Goal: Task Accomplishment & Management: Complete application form

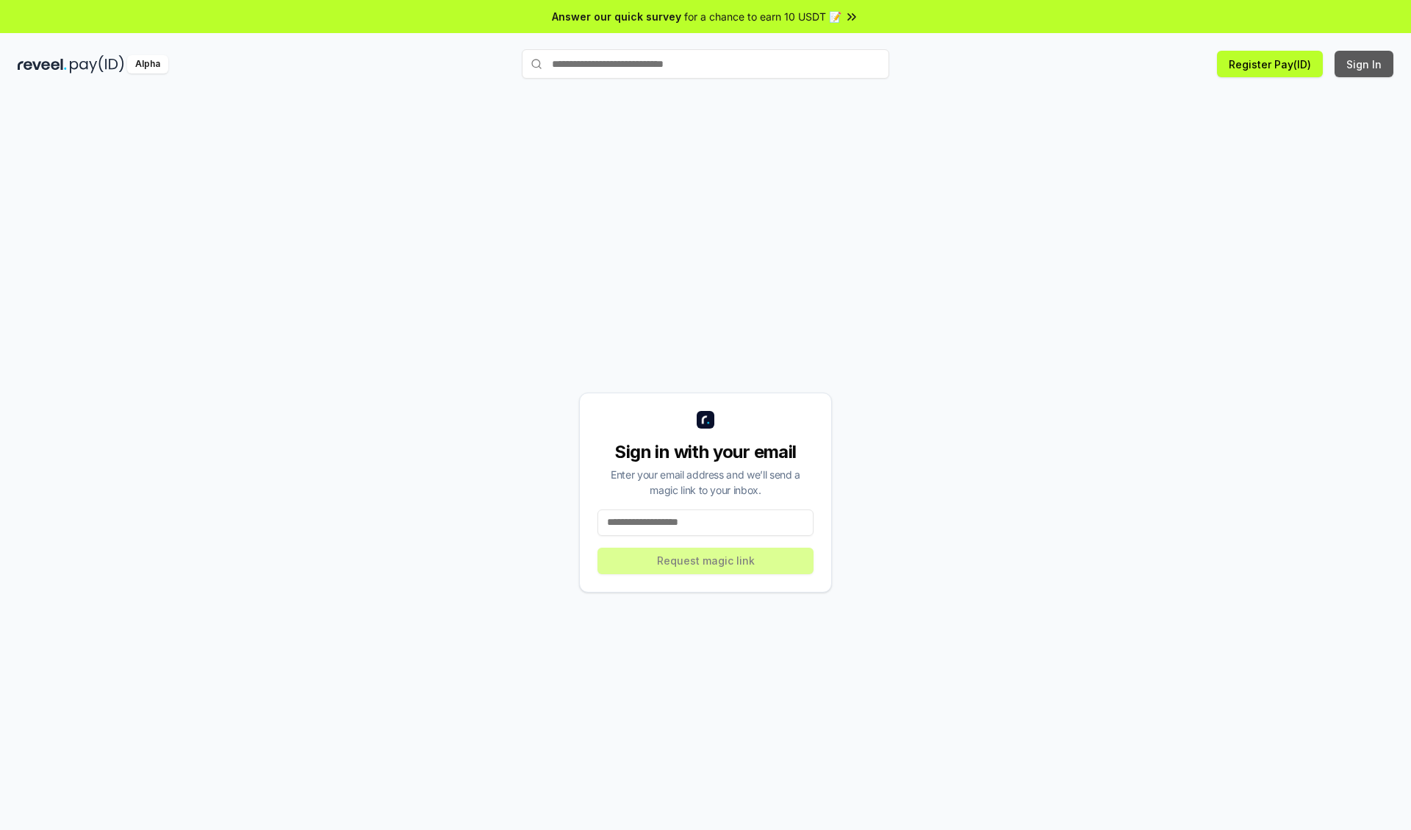
click at [1365, 64] on button "Sign In" at bounding box center [1364, 64] width 59 height 26
type input "**********"
click at [706, 560] on button "Request magic link" at bounding box center [706, 561] width 216 height 26
